Goal: Task Accomplishment & Management: Use online tool/utility

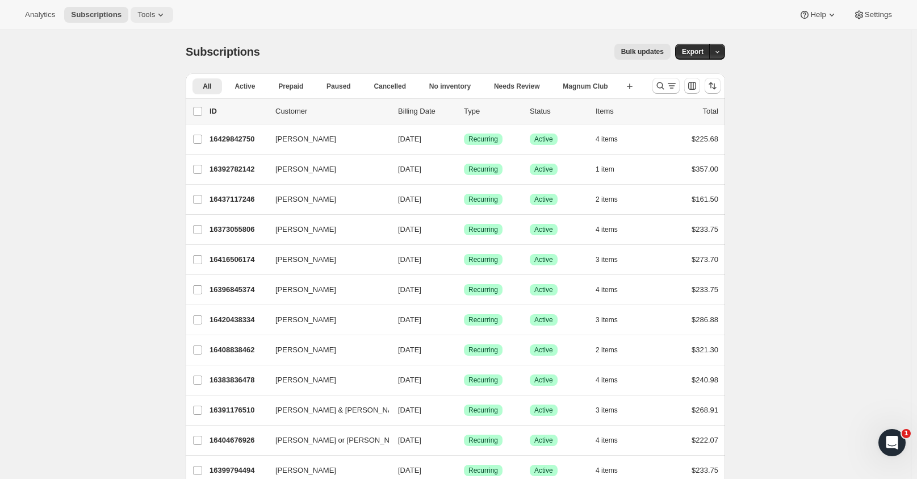
click at [143, 18] on span "Tools" at bounding box center [146, 14] width 18 height 9
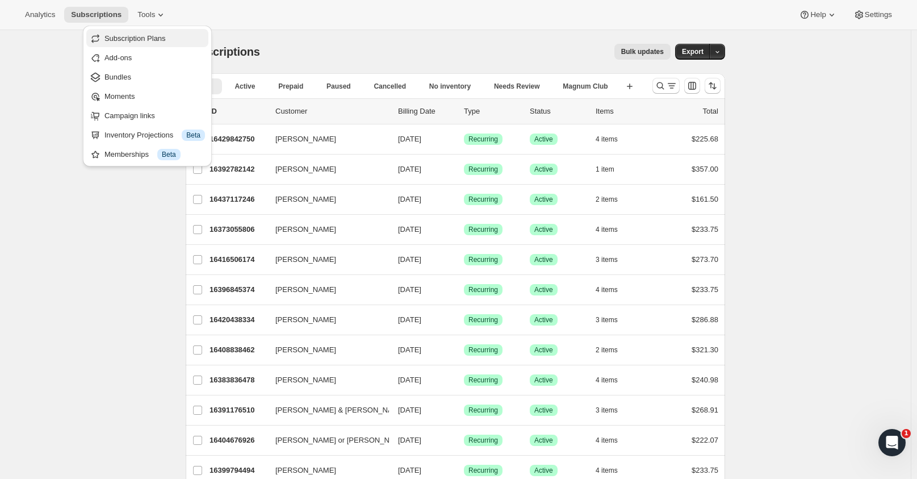
click at [138, 41] on span "Subscription Plans" at bounding box center [134, 38] width 61 height 9
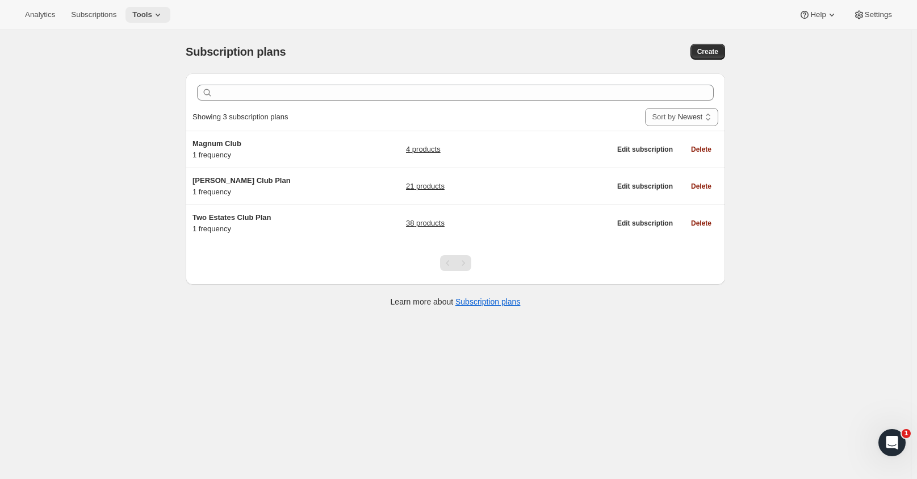
click at [155, 15] on icon at bounding box center [157, 14] width 11 height 11
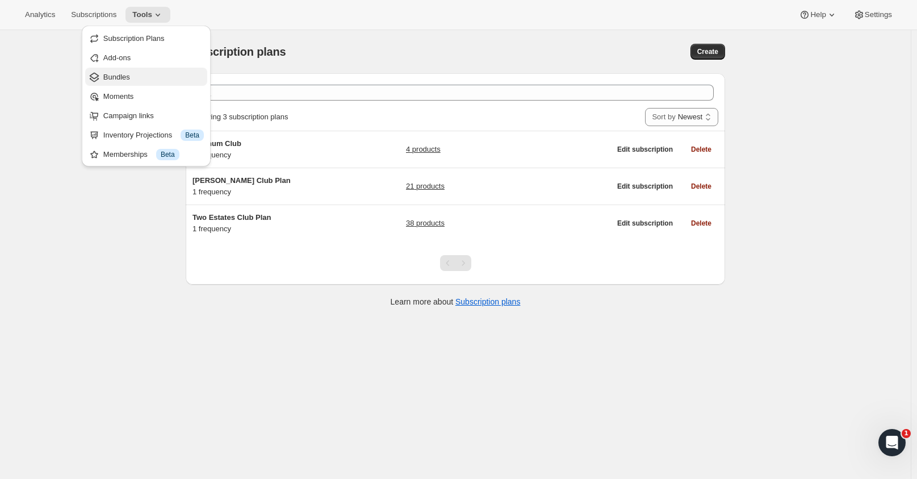
click at [104, 77] on span "Bundles" at bounding box center [116, 77] width 27 height 9
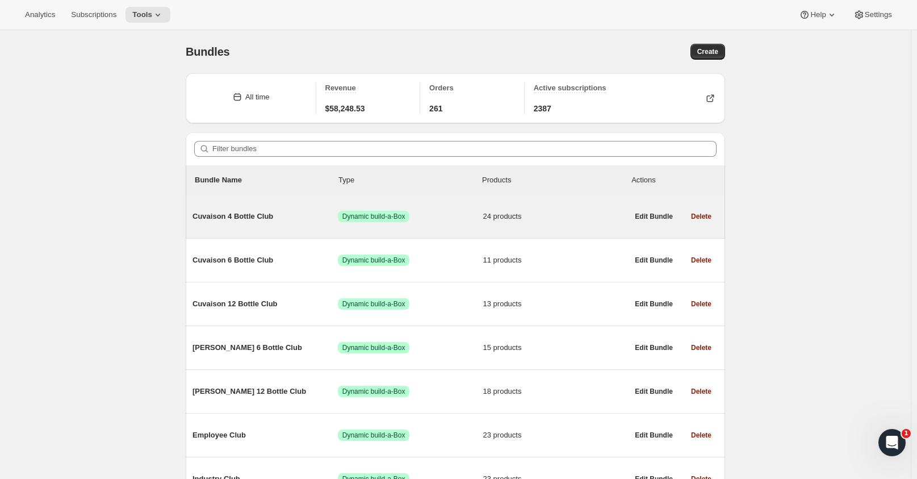
click at [231, 212] on span "Cuvaison 4 Bottle Club" at bounding box center [265, 216] width 145 height 11
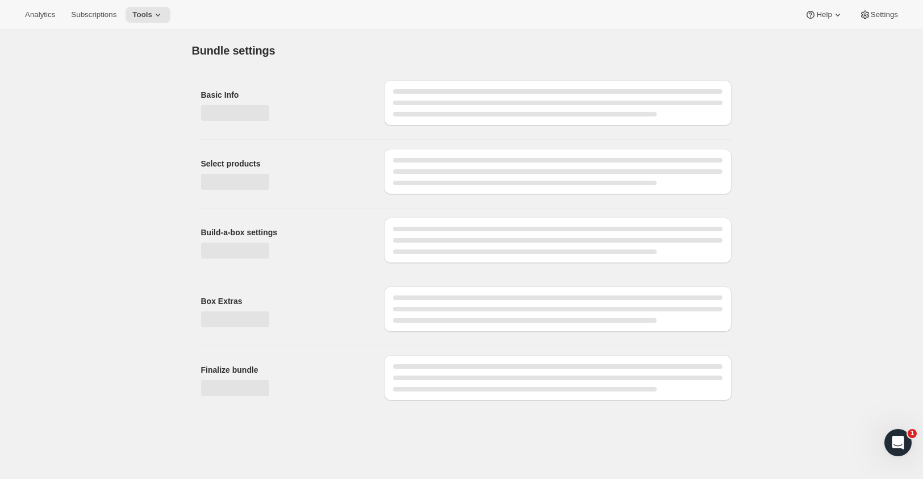
type input "Cuvaison 4 Bottle Club"
